Goal: Navigation & Orientation: Find specific page/section

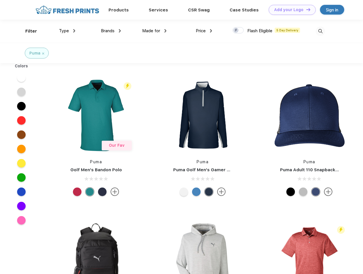
scroll to position [0, 0]
click at [290, 10] on link "Add your Logo Design Tool" at bounding box center [292, 10] width 47 height 10
click at [0, 0] on div "Design Tool" at bounding box center [0, 0] width 0 height 0
click at [306, 9] on link "Add your Logo Design Tool" at bounding box center [292, 10] width 47 height 10
click at [27, 31] on div "Filter" at bounding box center [31, 31] width 12 height 7
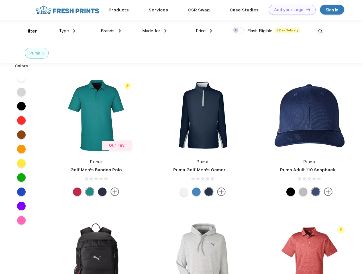
click at [67, 31] on span "Type" at bounding box center [64, 30] width 10 height 5
click at [111, 31] on span "Brands" at bounding box center [108, 30] width 14 height 5
click at [155, 31] on span "Made for" at bounding box center [151, 30] width 18 height 5
click at [204, 31] on span "Price" at bounding box center [201, 30] width 10 height 5
click at [238, 31] on div at bounding box center [238, 30] width 11 height 6
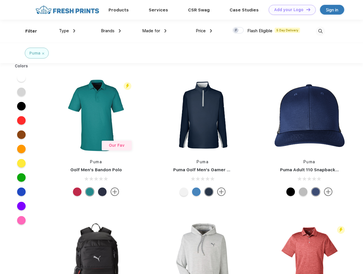
click at [236, 31] on input "checkbox" at bounding box center [235, 29] width 4 height 4
click at [320, 31] on img at bounding box center [320, 31] width 9 height 9
